Goal: Transaction & Acquisition: Purchase product/service

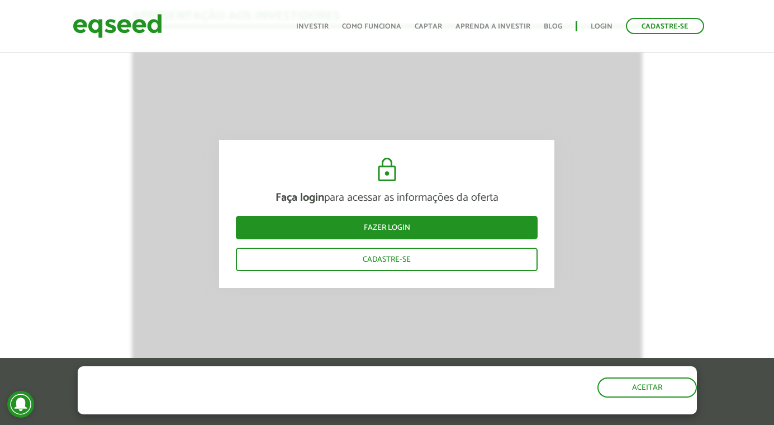
scroll to position [969, 0]
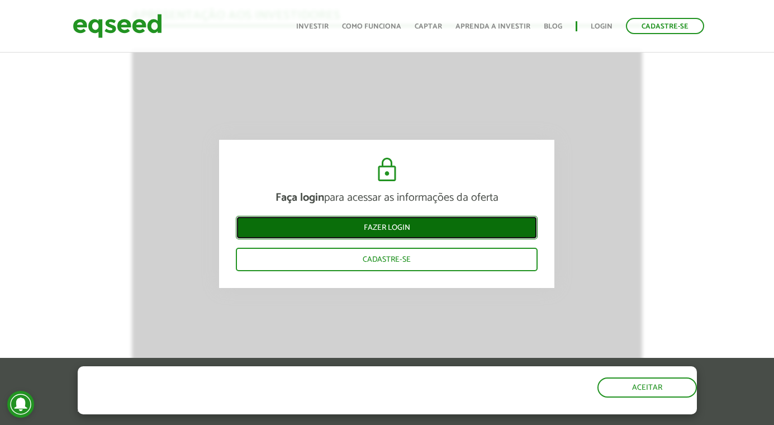
click at [397, 233] on link "Fazer login" at bounding box center [387, 227] width 302 height 23
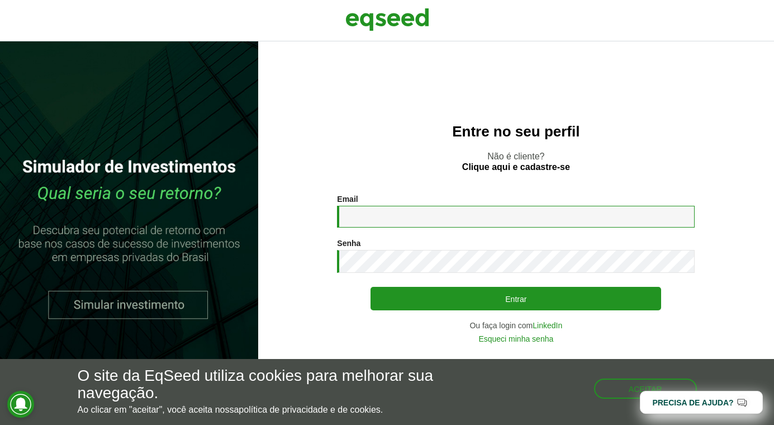
click at [406, 211] on input "Email *" at bounding box center [516, 217] width 358 height 22
click at [0, 424] on com-1password-button at bounding box center [0, 425] width 0 height 0
type input "**********"
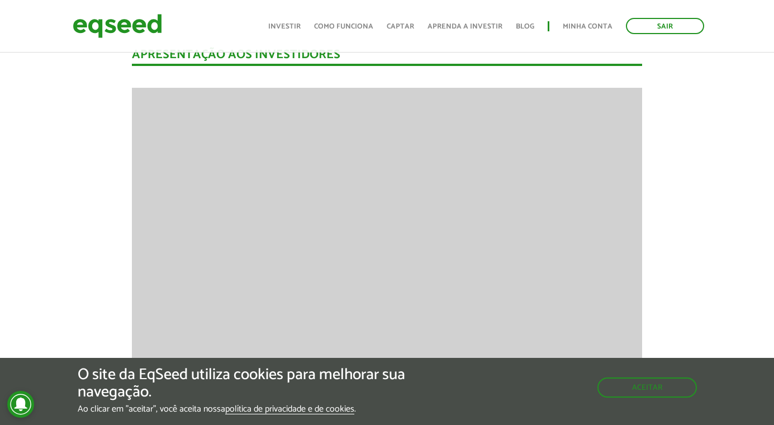
scroll to position [783, 0]
click at [622, 394] on button "Aceitar" at bounding box center [648, 386] width 97 height 18
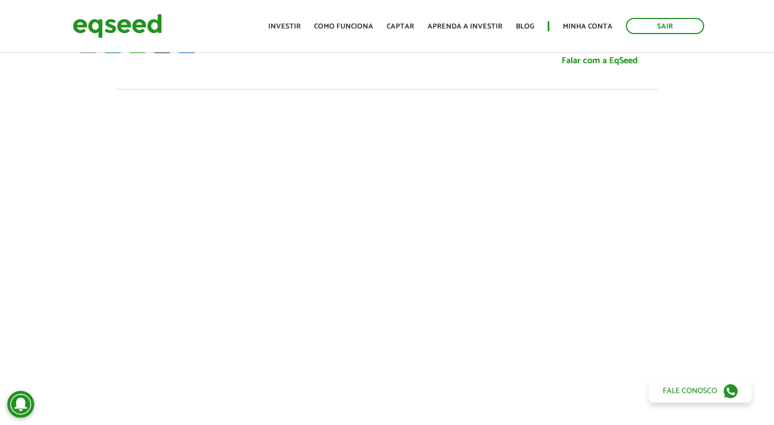
scroll to position [0, 0]
